Goal: Go to known website: Access a specific website the user already knows

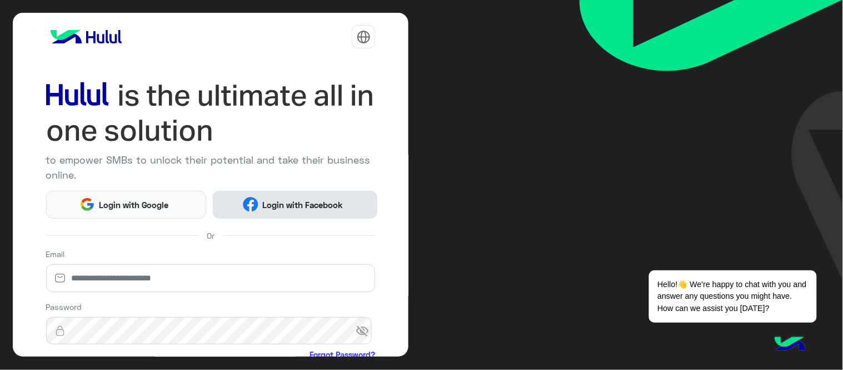
click at [284, 207] on span "Login with Facebook" at bounding box center [302, 204] width 89 height 13
click at [331, 203] on span "Login with Facebook" at bounding box center [302, 204] width 89 height 13
